Goal: Browse casually: Explore the website without a specific task or goal

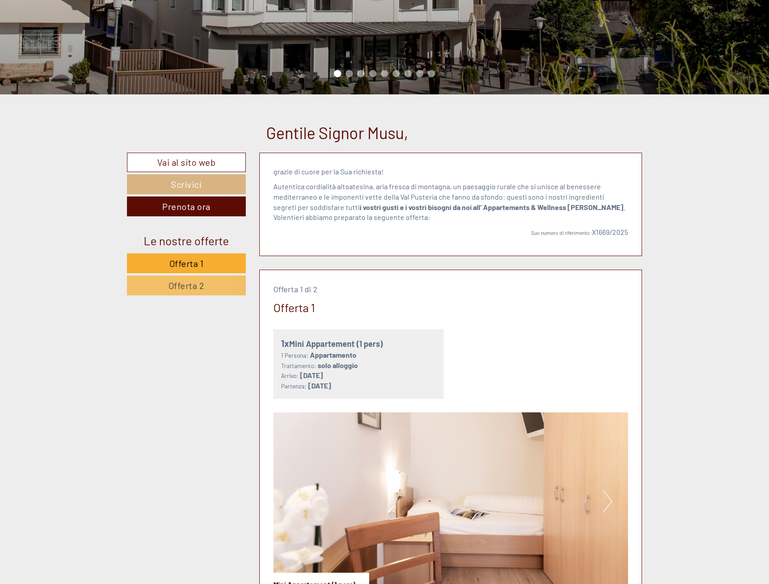
scroll to position [497, 0]
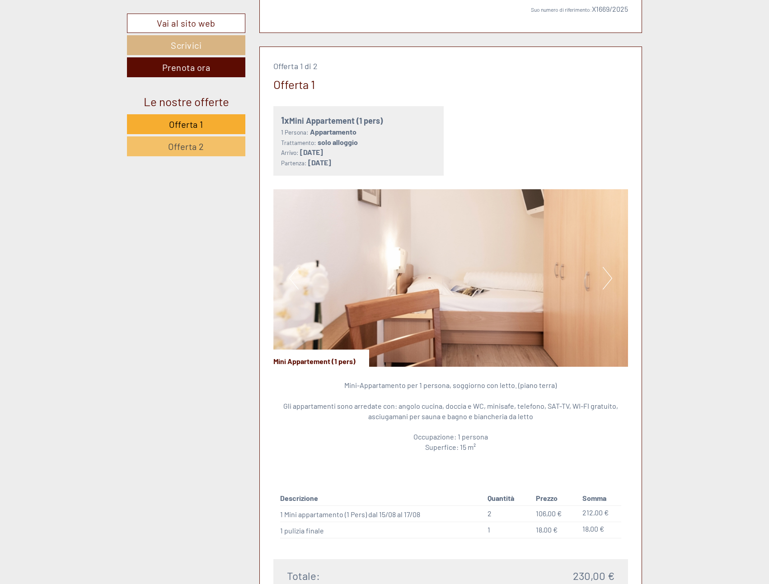
click at [606, 274] on button "Next" at bounding box center [607, 278] width 9 height 23
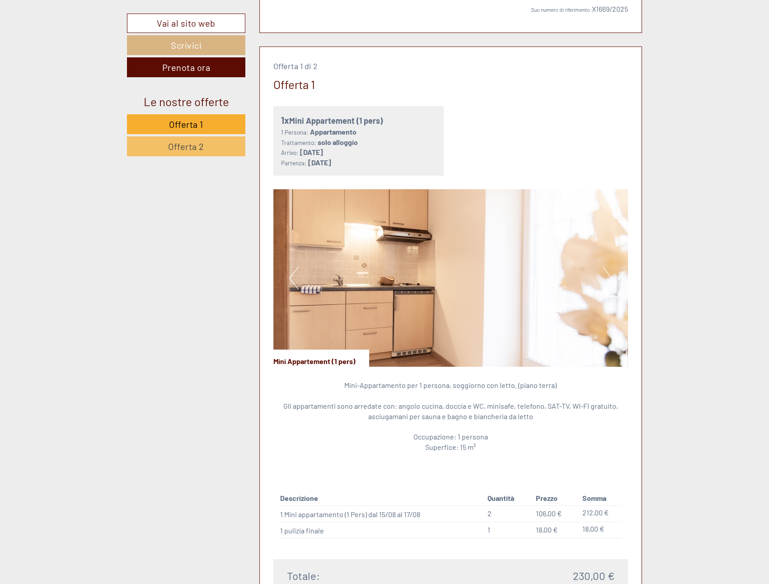
click at [606, 274] on button "Next" at bounding box center [607, 278] width 9 height 23
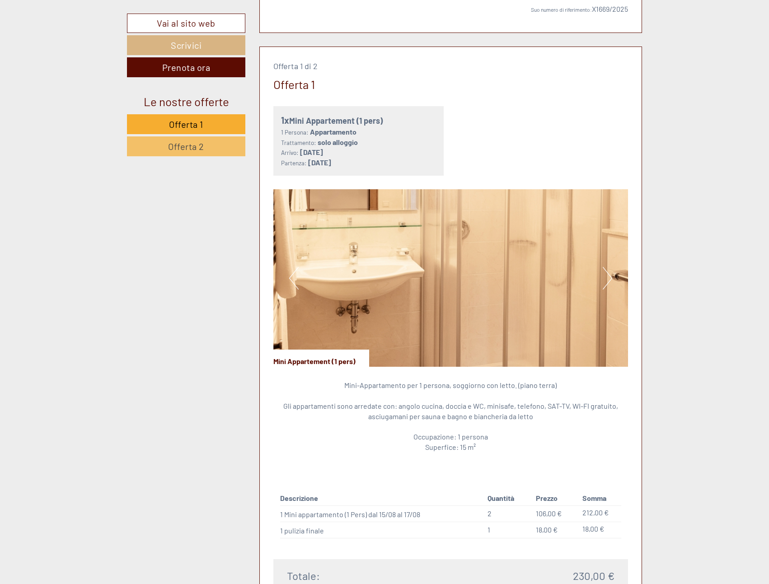
click at [606, 274] on button "Next" at bounding box center [607, 278] width 9 height 23
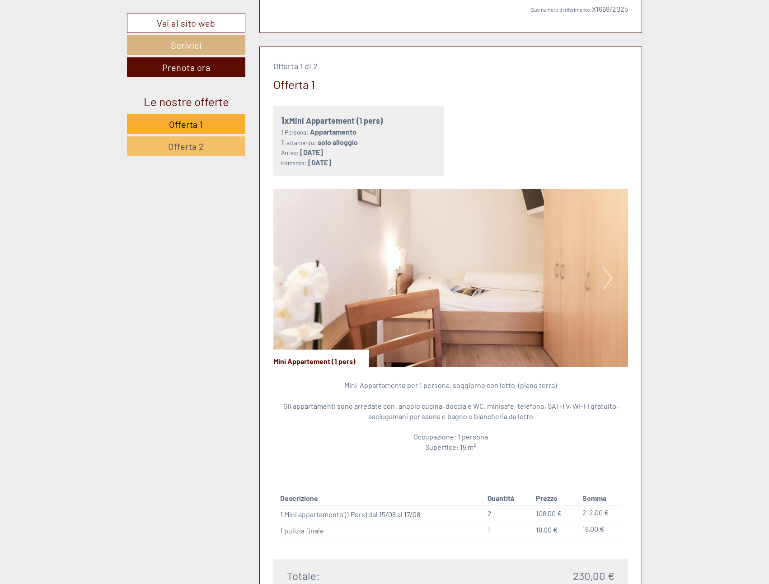
click at [606, 274] on button "Next" at bounding box center [607, 278] width 9 height 23
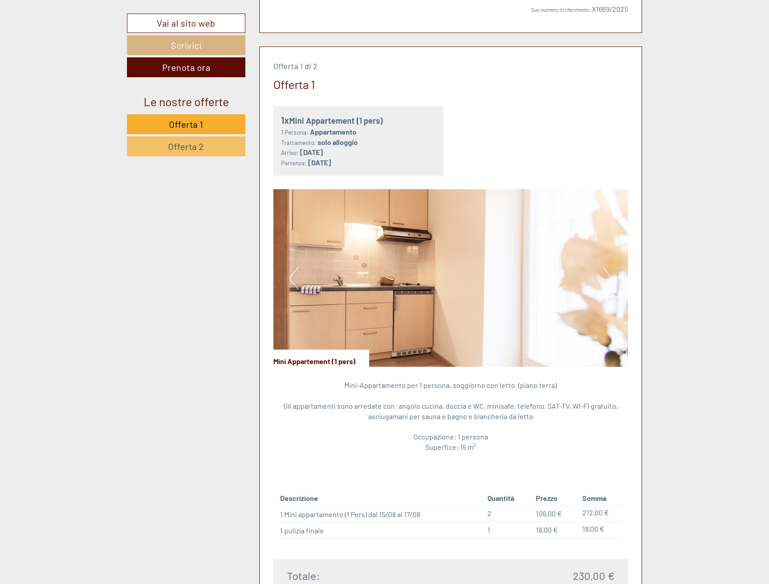
click at [606, 274] on button "Next" at bounding box center [607, 278] width 9 height 23
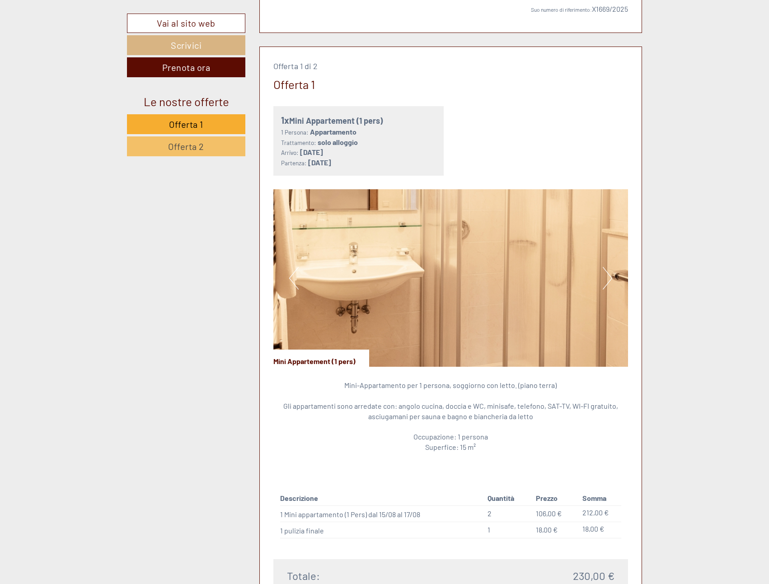
click at [606, 274] on button "Next" at bounding box center [607, 278] width 9 height 23
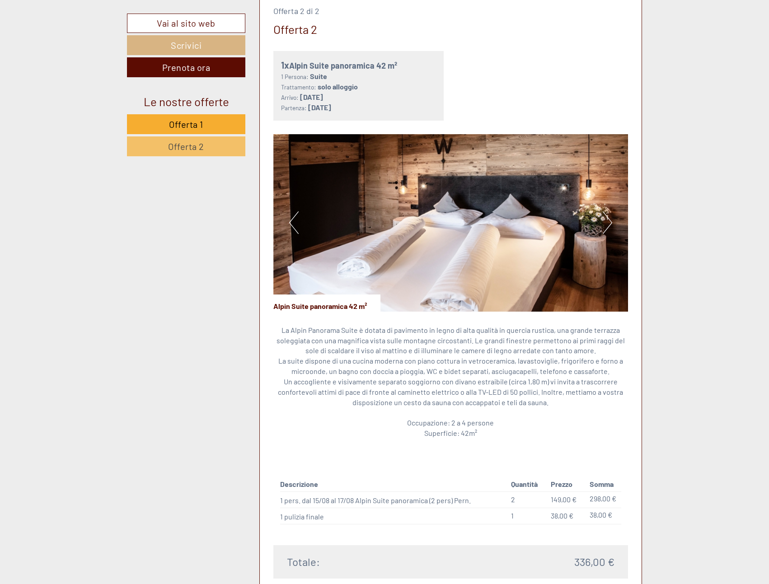
scroll to position [1175, 0]
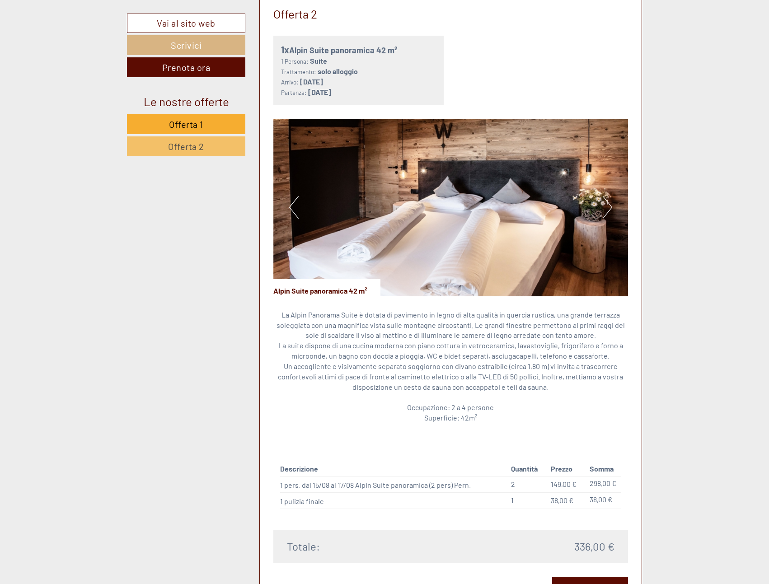
click at [601, 204] on img at bounding box center [450, 208] width 355 height 178
click at [604, 205] on button "Next" at bounding box center [607, 207] width 9 height 23
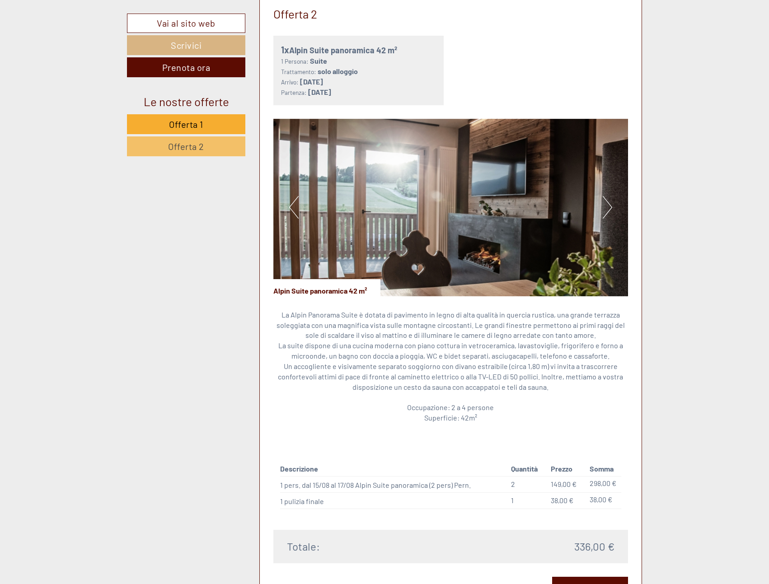
click at [604, 205] on button "Next" at bounding box center [607, 207] width 9 height 23
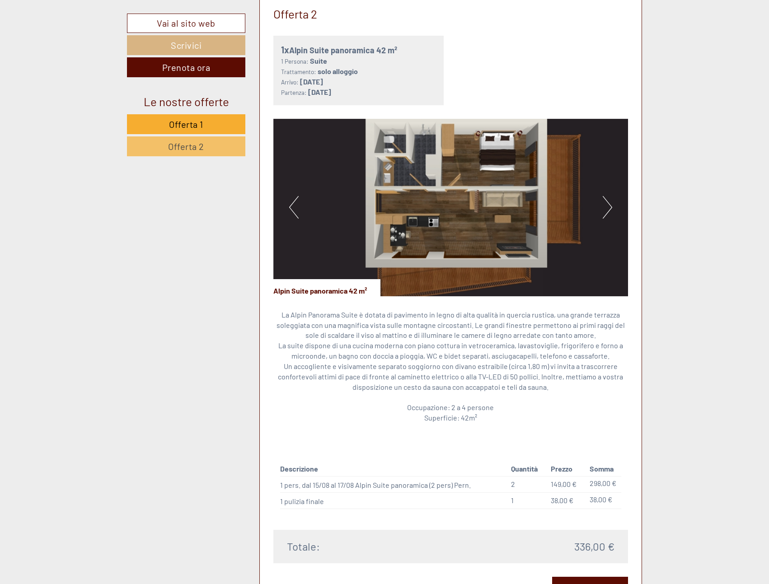
click at [604, 205] on button "Next" at bounding box center [607, 207] width 9 height 23
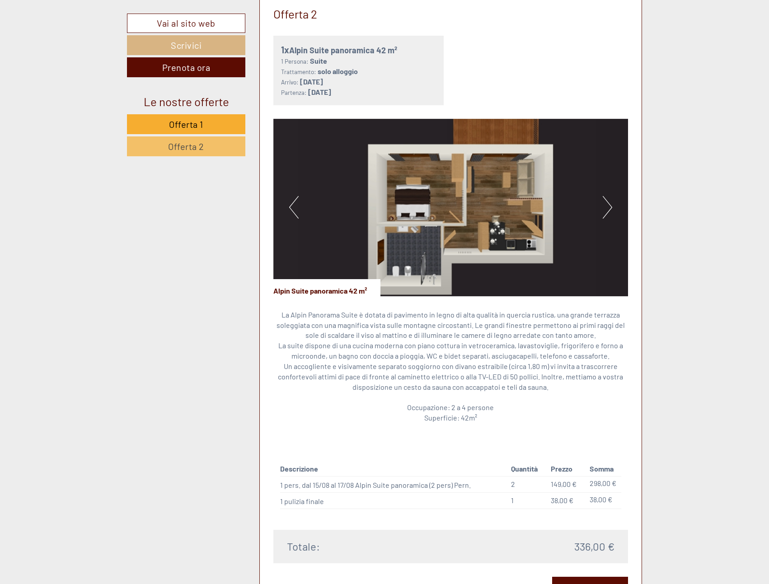
click at [604, 205] on button "Next" at bounding box center [607, 207] width 9 height 23
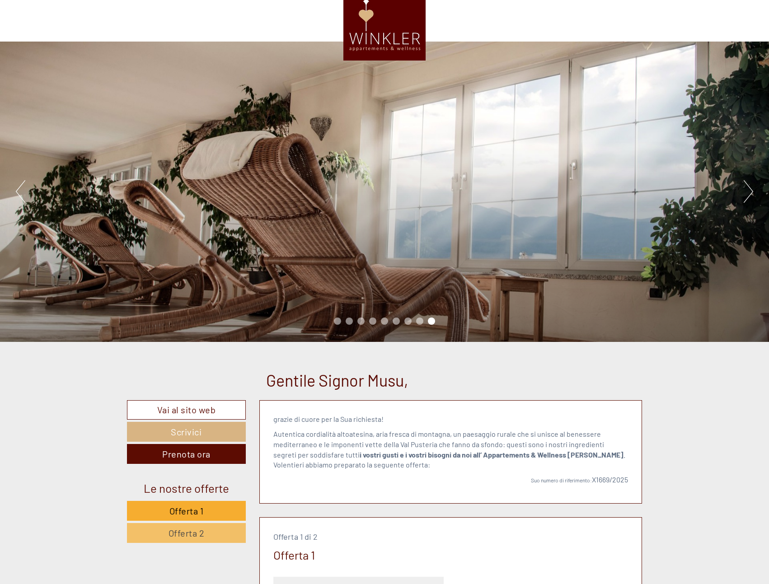
scroll to position [0, 0]
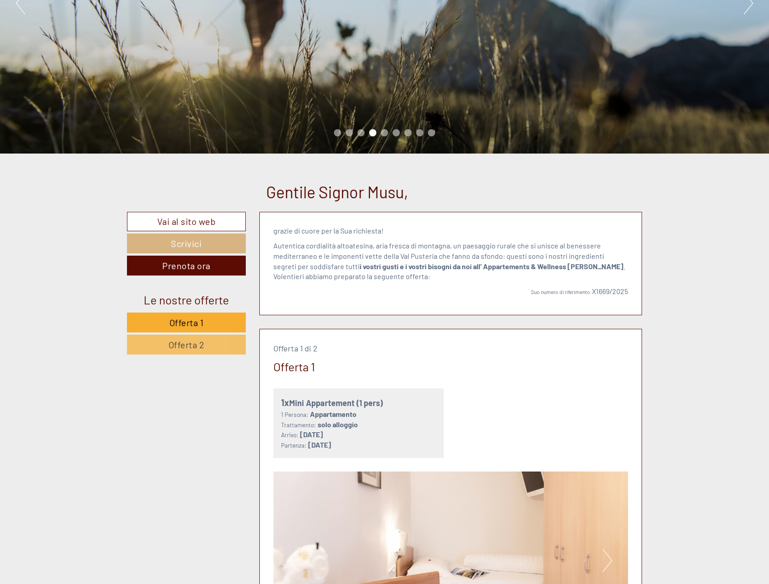
scroll to position [136, 0]
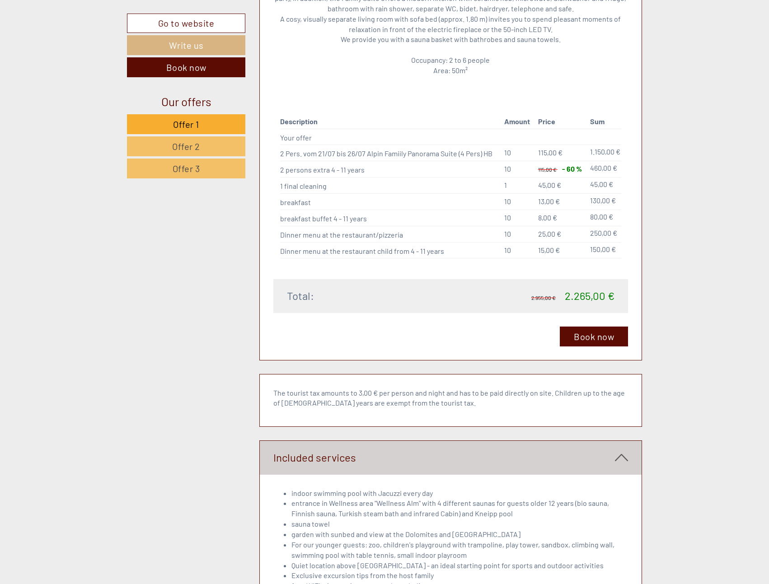
scroll to position [2350, 0]
